Goal: Information Seeking & Learning: Learn about a topic

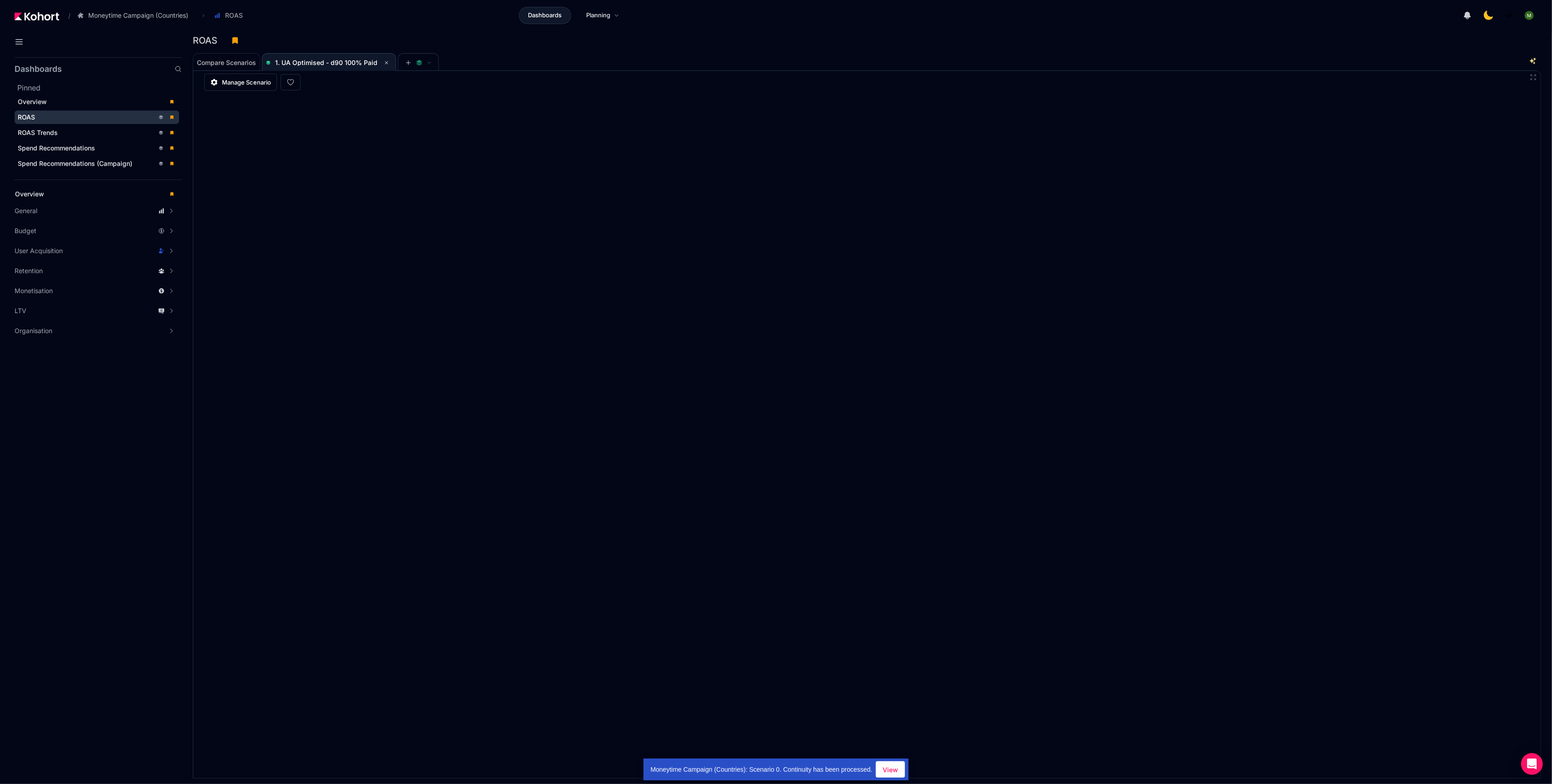
click at [1144, 45] on div "ROAS" at bounding box center [863, 40] width 1341 height 14
click at [765, 66] on div "Compare Scenarios 1. UA Optimised - d90 100% Paid" at bounding box center [853, 62] width 1321 height 18
